Goal: Task Accomplishment & Management: Use online tool/utility

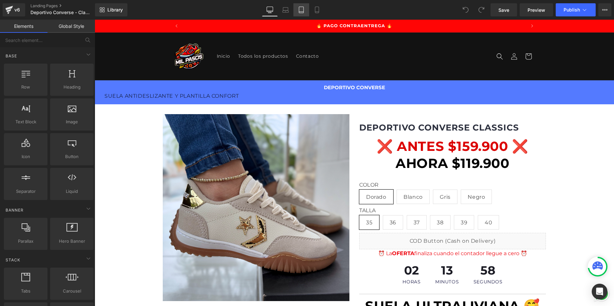
click at [307, 11] on link "Tablet" at bounding box center [301, 9] width 16 height 13
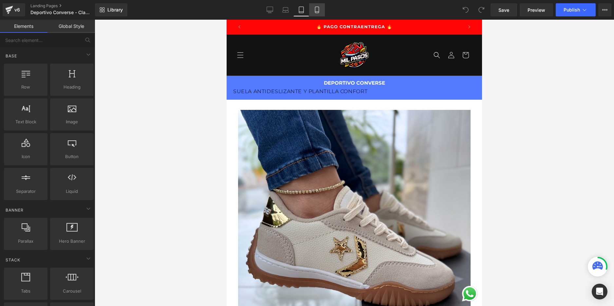
click at [316, 12] on icon at bounding box center [317, 10] width 7 height 7
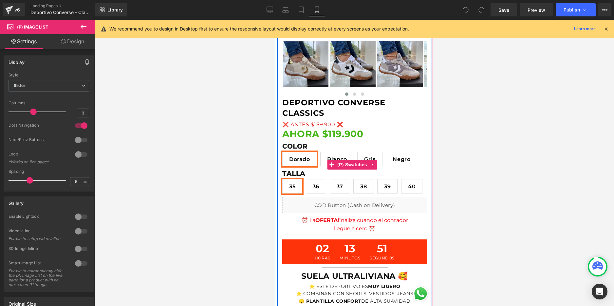
scroll to position [253, 0]
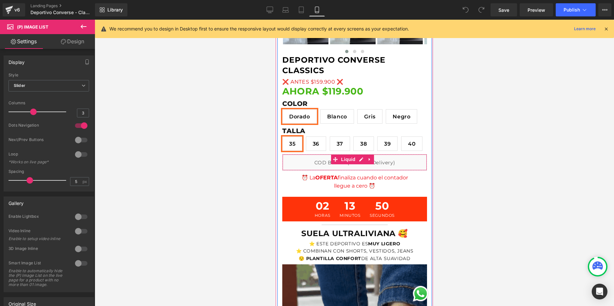
click at [335, 170] on div "Liquid" at bounding box center [354, 162] width 145 height 16
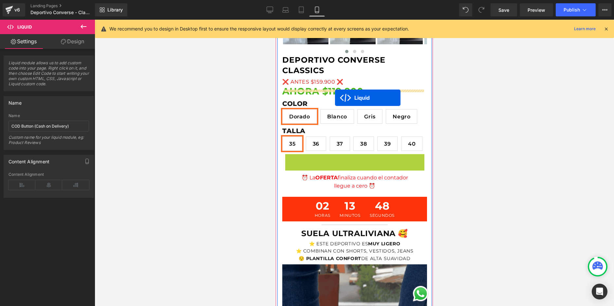
drag, startPoint x: 336, startPoint y: 178, endPoint x: 335, endPoint y: 98, distance: 79.9
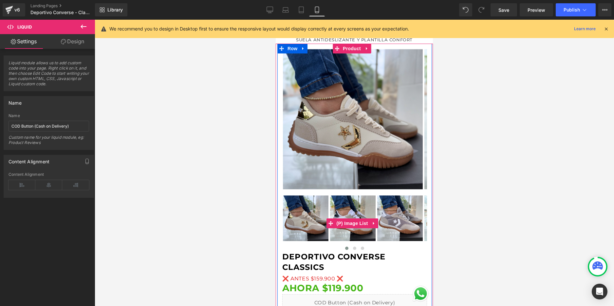
scroll to position [0, 0]
click at [370, 233] on img at bounding box center [353, 218] width 46 height 46
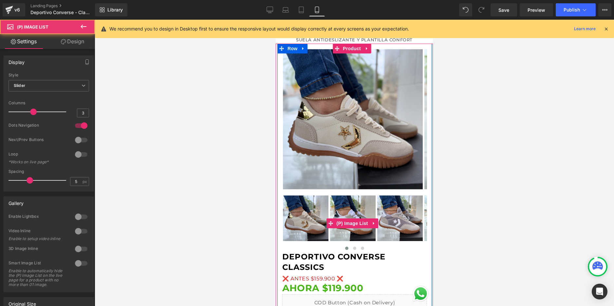
click at [385, 233] on img at bounding box center [400, 218] width 46 height 46
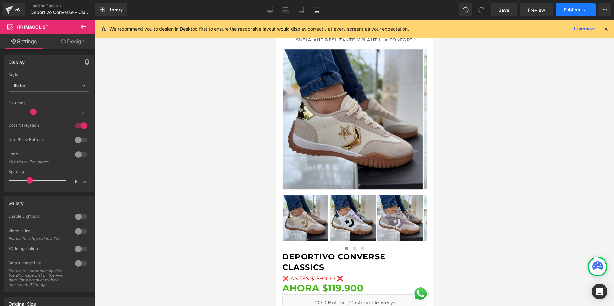
click at [567, 13] on button "Publish" at bounding box center [576, 9] width 40 height 13
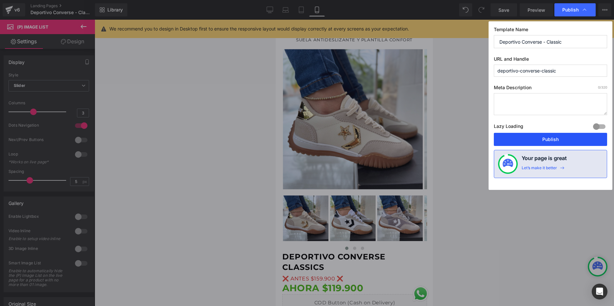
click at [581, 138] on button "Publish" at bounding box center [550, 139] width 113 height 13
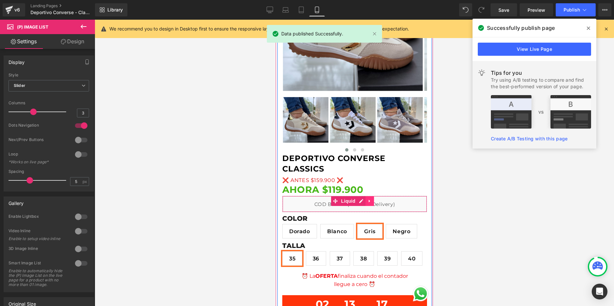
click at [369, 200] on icon at bounding box center [369, 200] width 1 height 3
click at [364, 202] on icon at bounding box center [365, 200] width 5 height 5
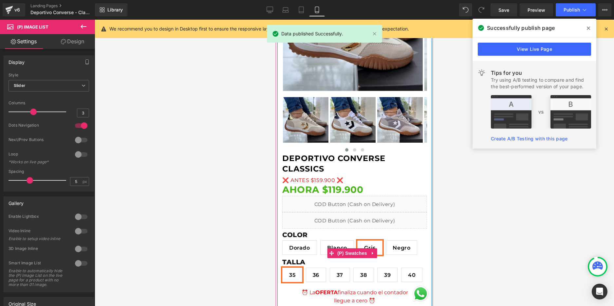
click at [352, 221] on div "COLOR [GEOGRAPHIC_DATA] Blanco Gris Negro TALLA 35 36 37 38 39 40" at bounding box center [354, 253] width 145 height 64
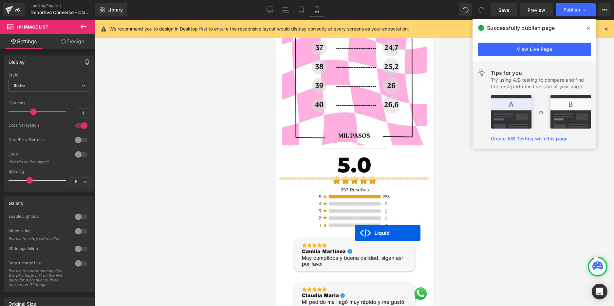
scroll to position [1109, 0]
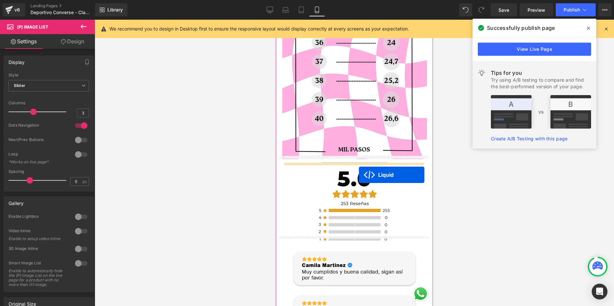
drag, startPoint x: 333, startPoint y: 215, endPoint x: 359, endPoint y: 175, distance: 48.0
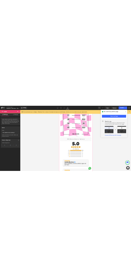
scroll to position [0, 0]
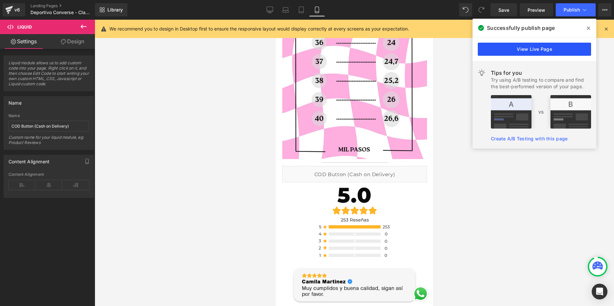
click at [553, 48] on link "View Live Page" at bounding box center [534, 49] width 113 height 13
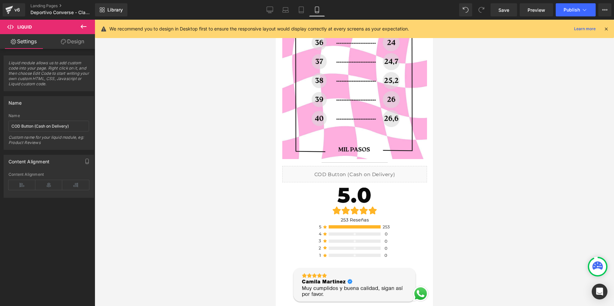
scroll to position [0, 115]
click at [558, 10] on button "Publish" at bounding box center [576, 9] width 40 height 13
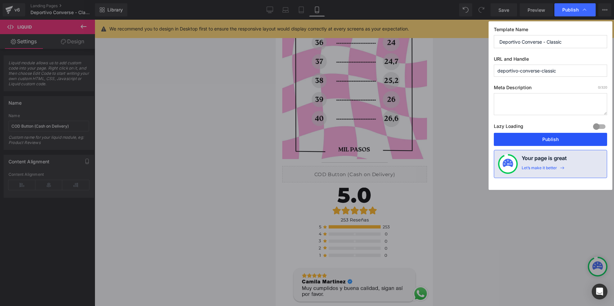
click at [550, 135] on button "Publish" at bounding box center [550, 139] width 113 height 13
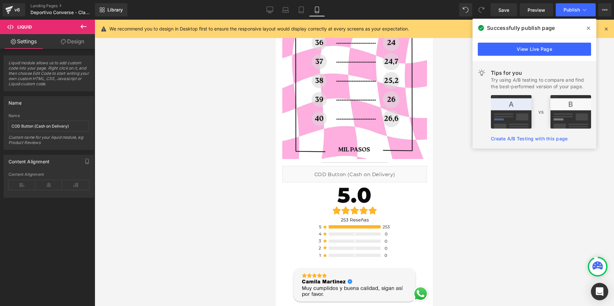
click at [605, 291] on div "Open Intercom Messenger" at bounding box center [599, 291] width 17 height 17
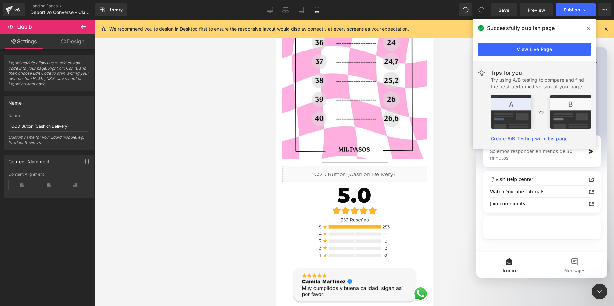
scroll to position [0, 0]
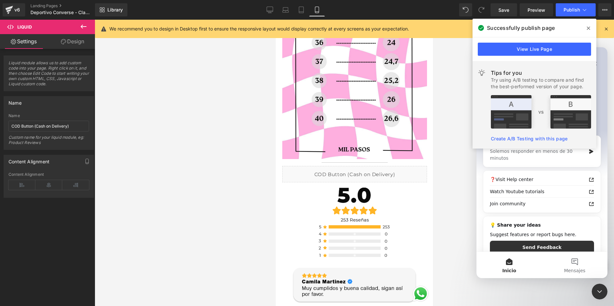
click at [585, 28] on span at bounding box center [588, 28] width 10 height 10
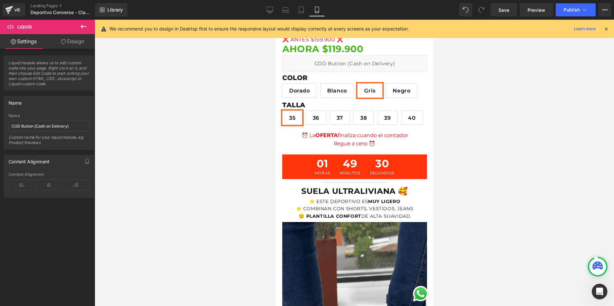
scroll to position [0, 115]
